Goal: Information Seeking & Learning: Learn about a topic

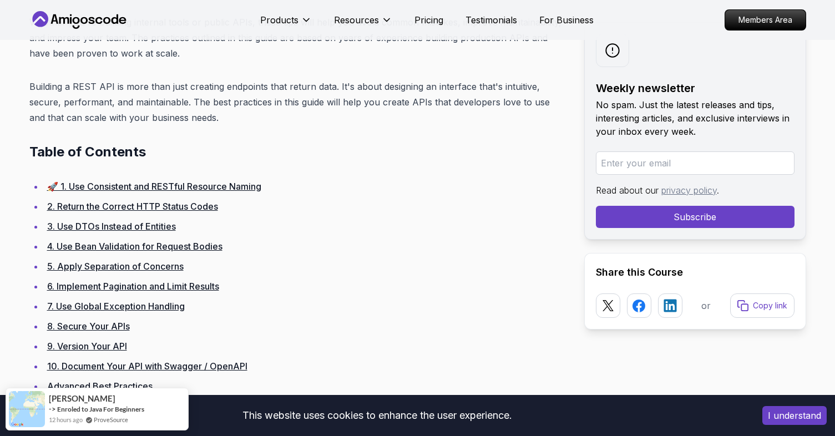
click at [164, 205] on link "2. Return the Correct HTTP Status Codes" at bounding box center [132, 206] width 171 height 11
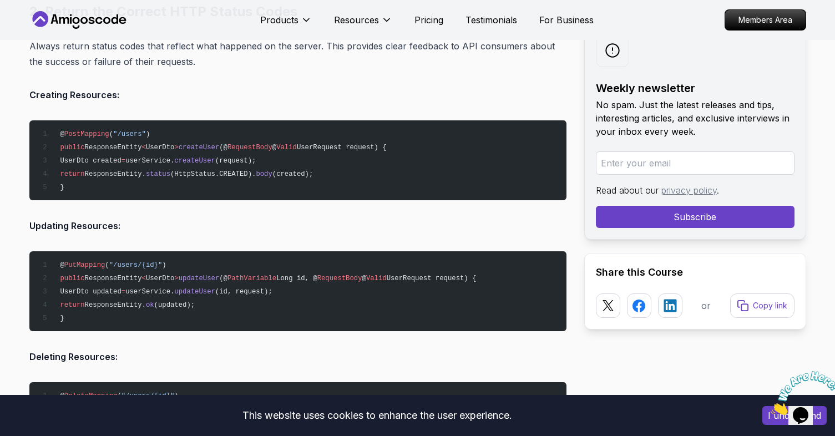
scroll to position [1877, 0]
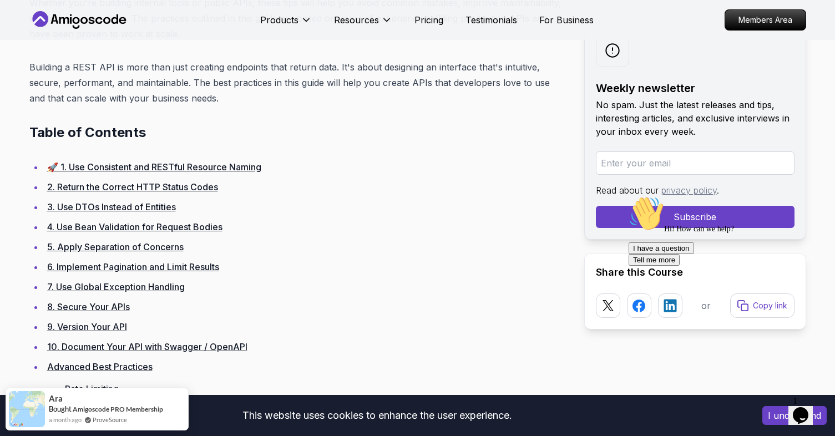
scroll to position [614, 0]
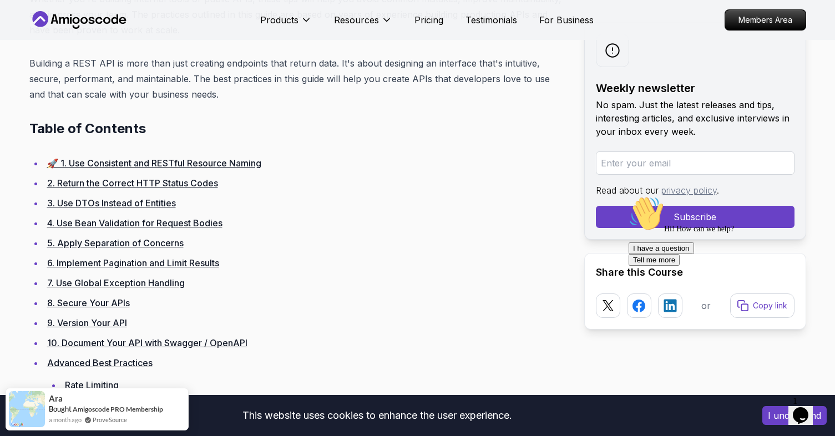
click at [149, 163] on link "🚀 1. Use Consistent and RESTful Resource Naming" at bounding box center [154, 163] width 214 height 11
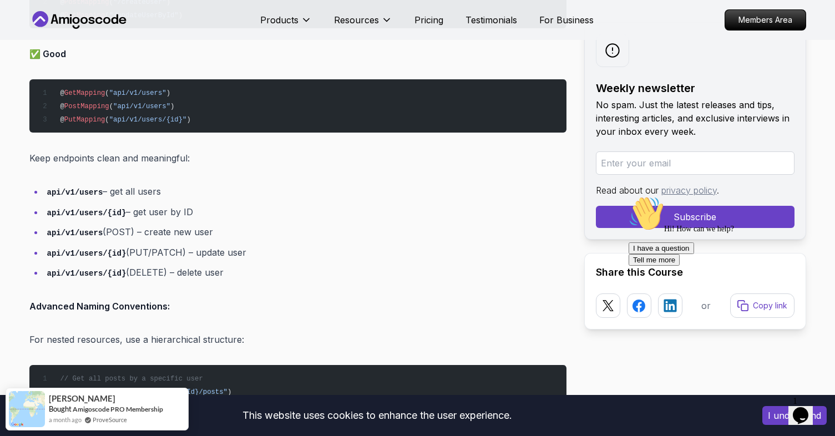
scroll to position [1251, 0]
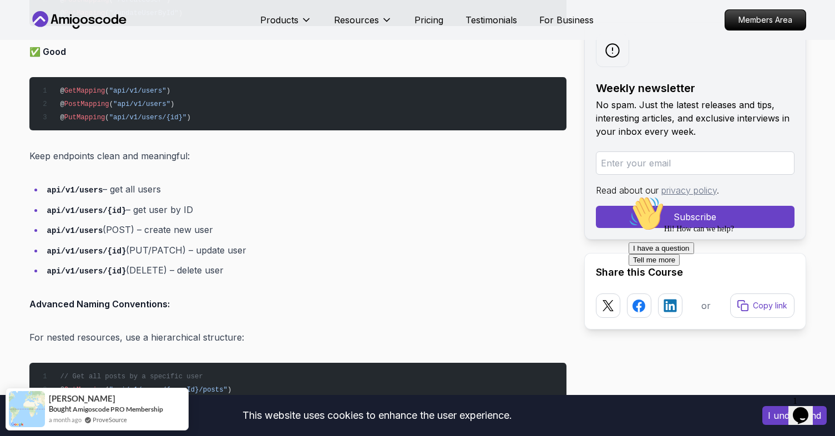
scroll to position [614, 0]
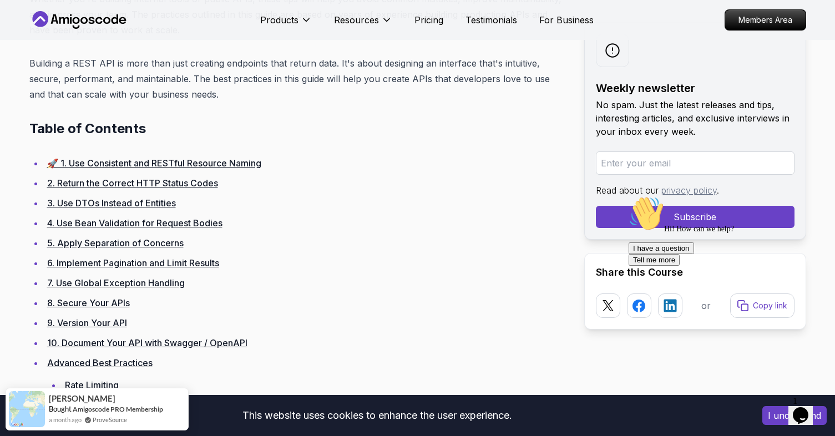
click at [170, 189] on li "2. Return the Correct HTTP Status Codes" at bounding box center [305, 183] width 523 height 16
click at [170, 186] on link "2. Return the Correct HTTP Status Codes" at bounding box center [132, 183] width 171 height 11
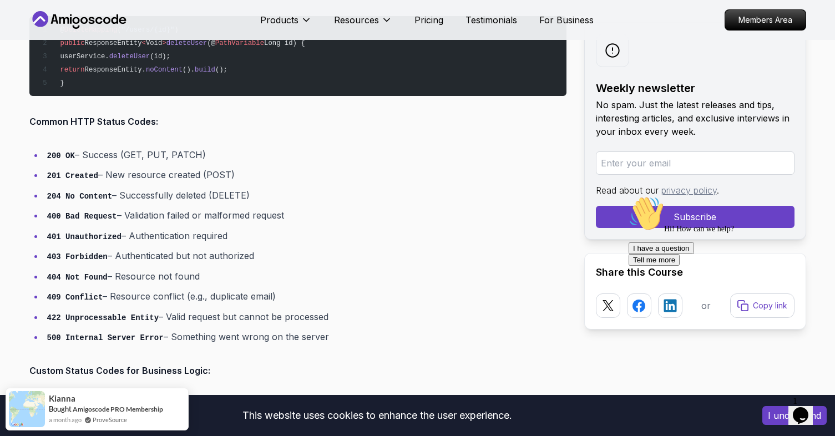
scroll to position [2243, 0]
drag, startPoint x: 311, startPoint y: 217, endPoint x: 79, endPoint y: 212, distance: 232.6
click at [79, 212] on li "400 Bad Request – Validation failed or malformed request" at bounding box center [305, 215] width 523 height 16
click at [79, 212] on code "400 Bad Request" at bounding box center [82, 215] width 70 height 9
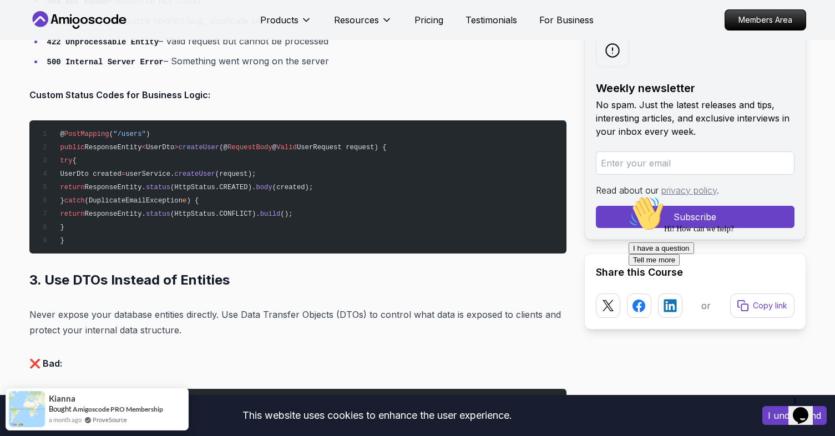
scroll to position [2524, 0]
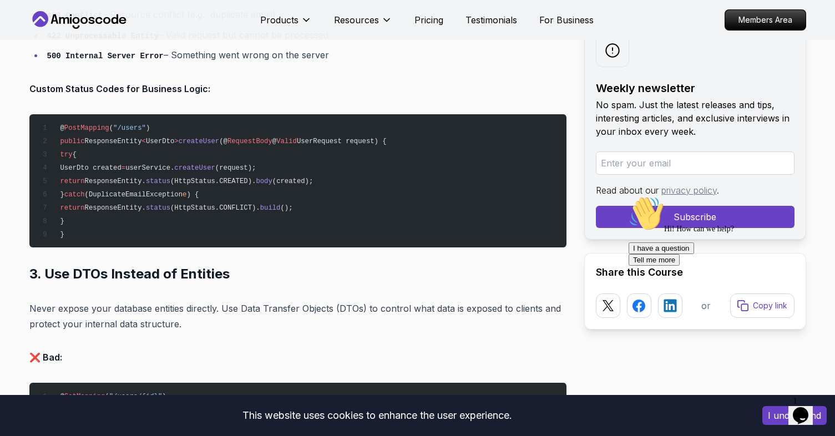
scroll to position [614, 0]
